Goal: Information Seeking & Learning: Learn about a topic

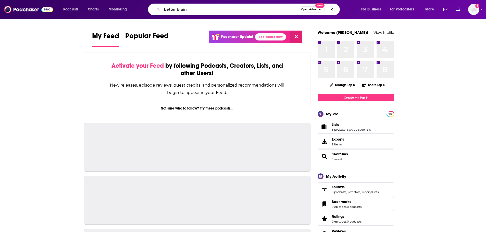
type input "better brain"
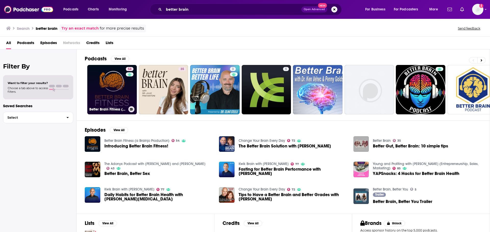
click at [109, 92] on link "54 Better Brain Fitness (a Brainjo Production)" at bounding box center [111, 89] width 49 height 49
